Goal: Task Accomplishment & Management: Manage account settings

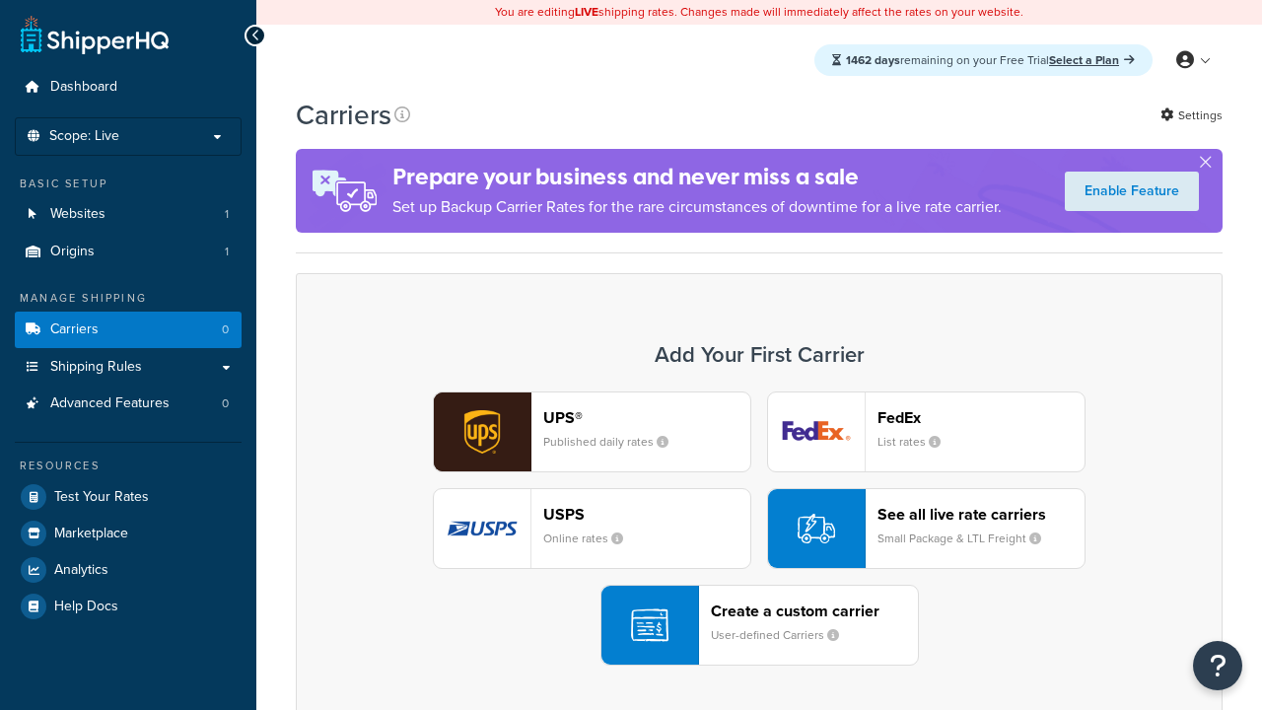
click at [759, 530] on div "UPS® Published daily rates FedEx List rates USPS Online rates See all live rate…" at bounding box center [760, 529] width 886 height 274
click at [981, 418] on header "FedEx" at bounding box center [981, 417] width 207 height 19
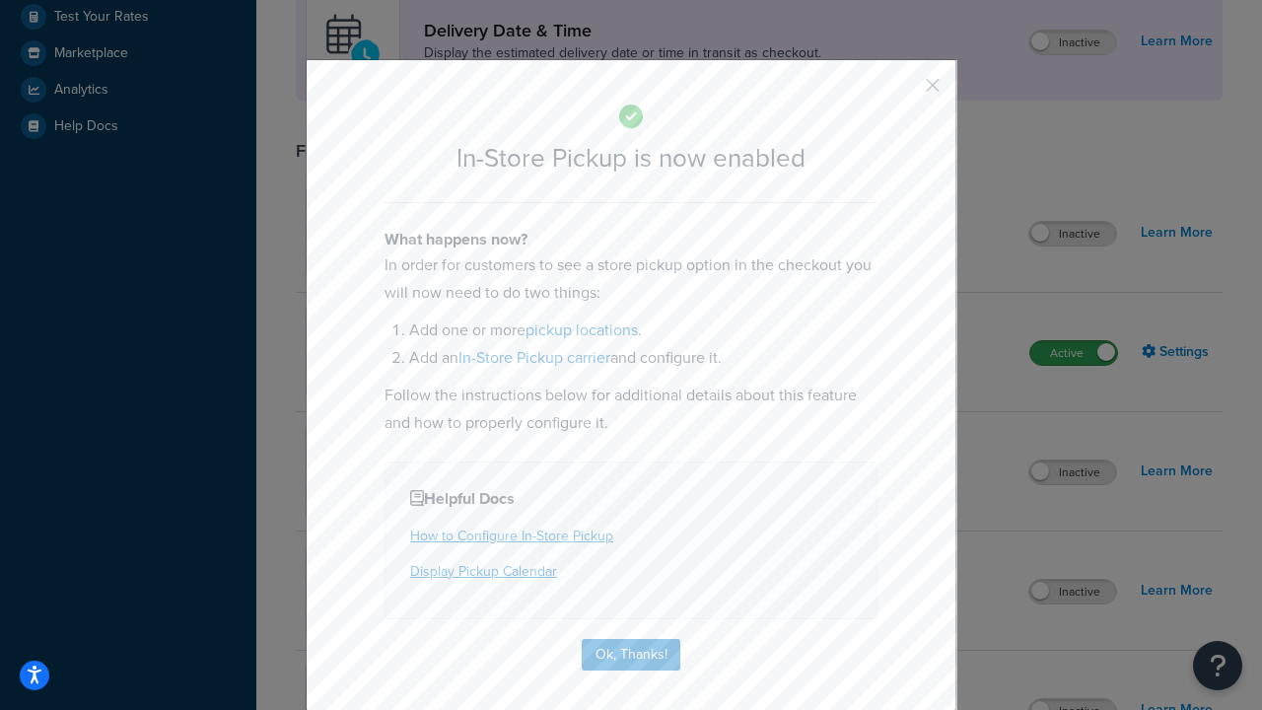
scroll to position [555, 0]
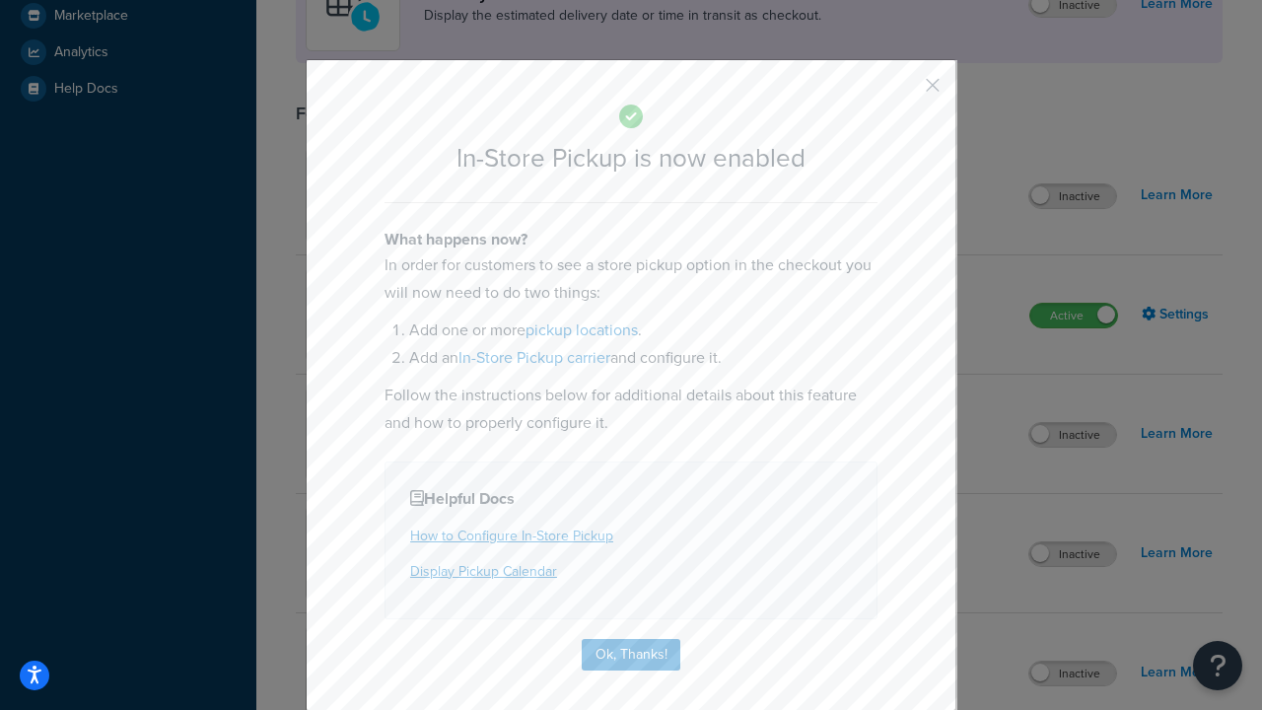
click at [903, 92] on button "button" at bounding box center [903, 92] width 5 height 5
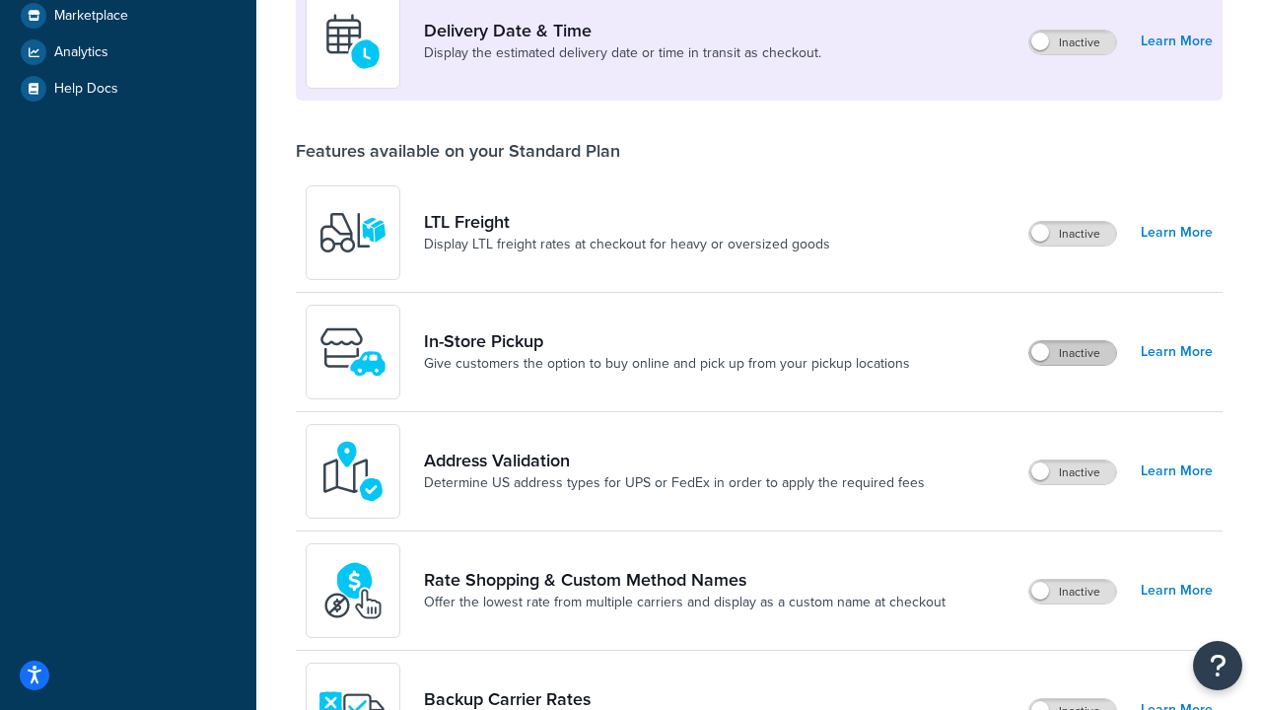
scroll to position [480, 0]
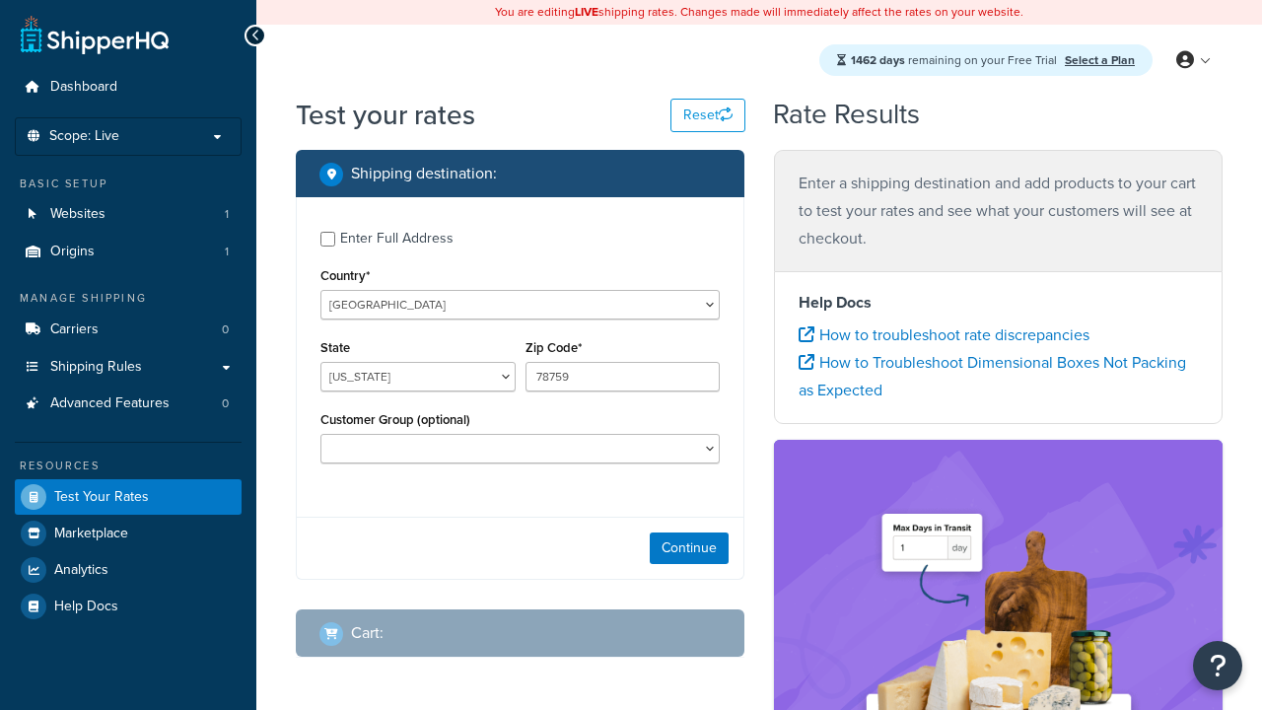
select select "TX"
